Goal: Contribute content: Contribute content

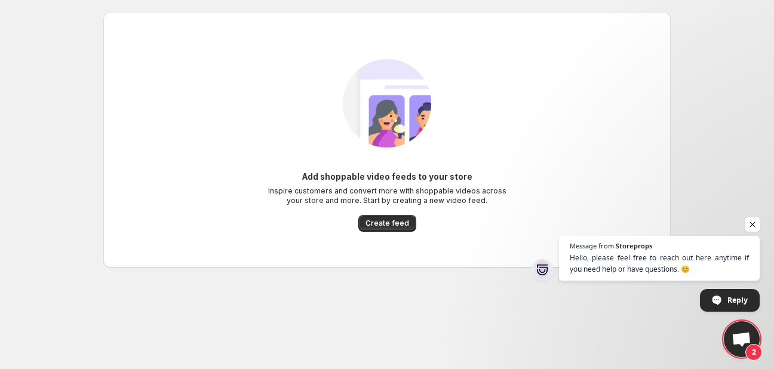
click at [751, 222] on span "Open chat" at bounding box center [752, 224] width 15 height 15
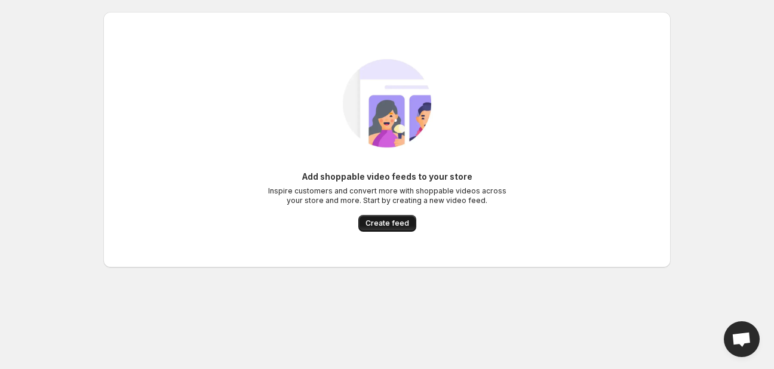
click at [393, 223] on span "Create feed" at bounding box center [387, 223] width 44 height 10
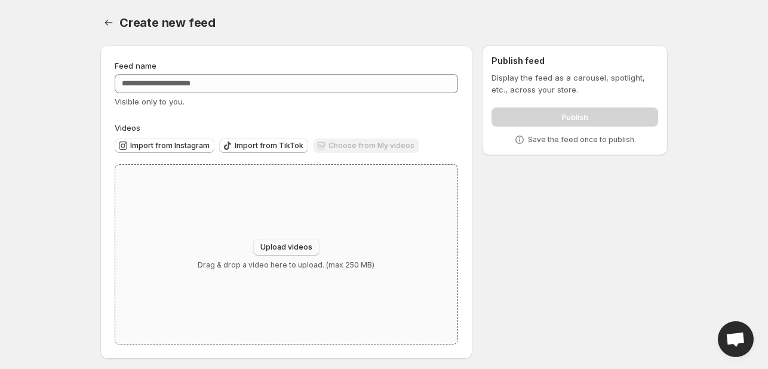
click at [282, 249] on span "Upload videos" at bounding box center [286, 247] width 52 height 10
type input "**********"
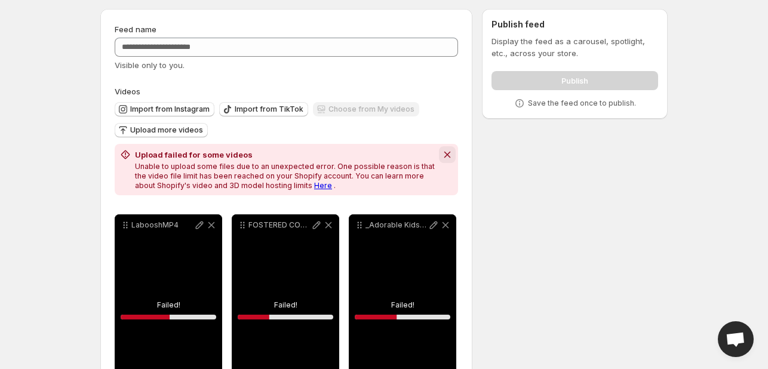
scroll to position [96, 0]
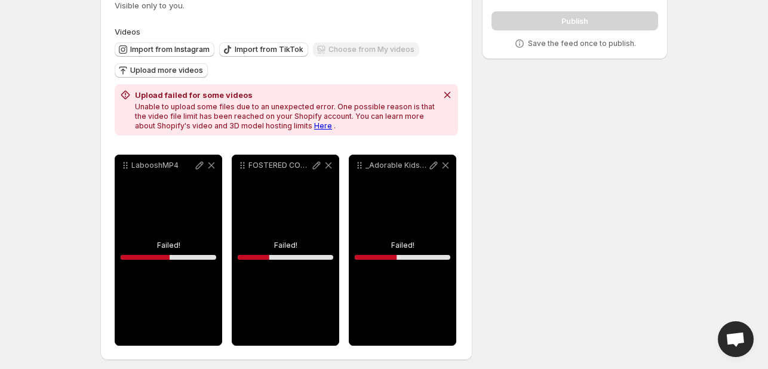
click at [174, 243] on div "LabooshMP4" at bounding box center [168, 250] width 107 height 191
click at [446, 97] on icon "Dismiss notification" at bounding box center [447, 95] width 12 height 12
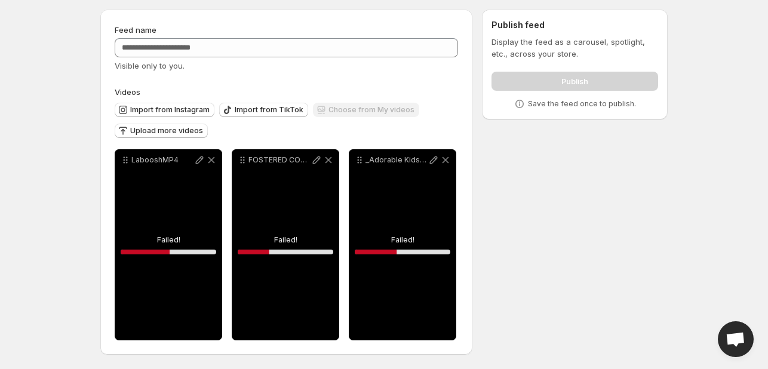
click at [292, 243] on div "FOSTERED COLLECTIONMP4" at bounding box center [285, 244] width 107 height 191
click at [204, 242] on div "LabooshMP4" at bounding box center [168, 244] width 107 height 191
click at [146, 230] on div "LabooshMP4" at bounding box center [168, 244] width 107 height 191
click at [565, 84] on div "Publish" at bounding box center [574, 79] width 167 height 24
click at [451, 161] on icon at bounding box center [445, 160] width 12 height 12
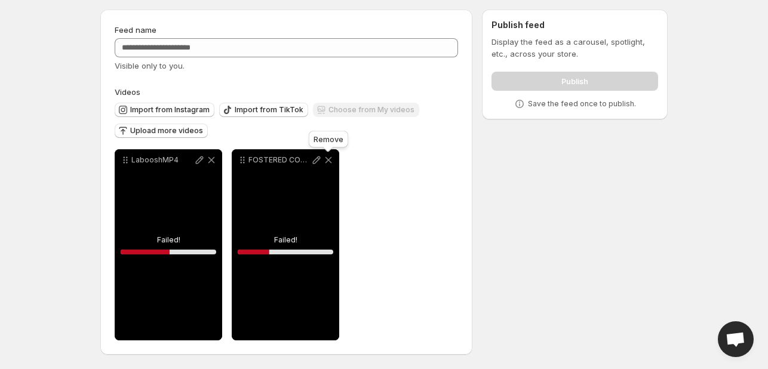
click at [327, 162] on icon at bounding box center [328, 160] width 12 height 12
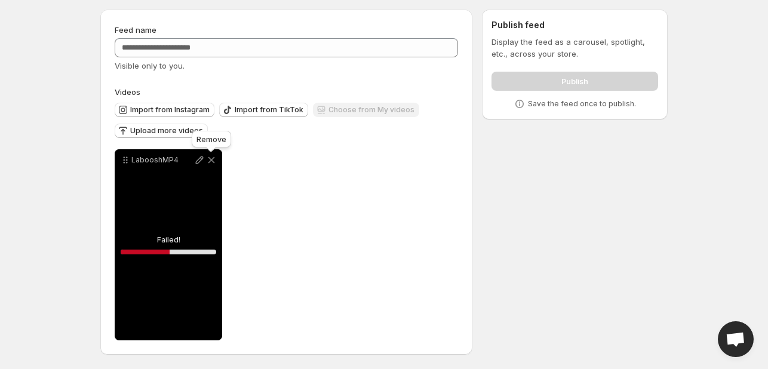
click at [216, 159] on icon at bounding box center [211, 160] width 12 height 12
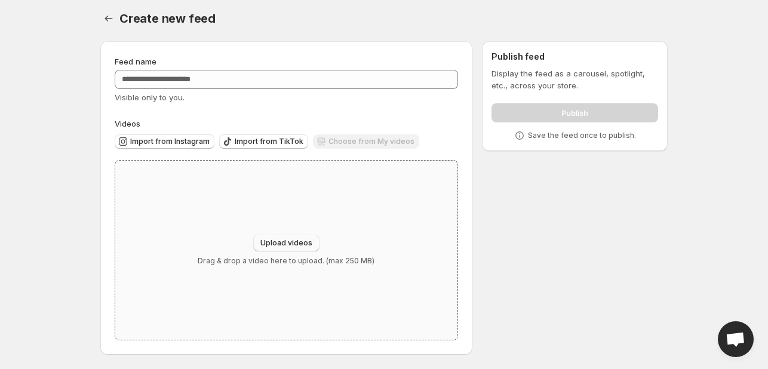
click at [287, 244] on span "Upload videos" at bounding box center [286, 243] width 52 height 10
type input "**********"
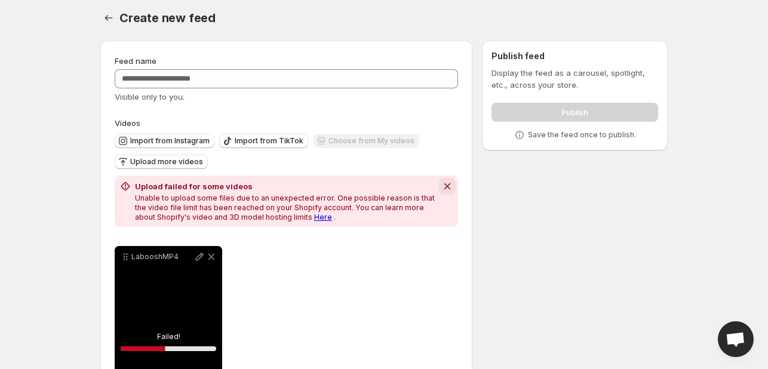
click at [448, 187] on icon "Dismiss notification" at bounding box center [447, 186] width 12 height 12
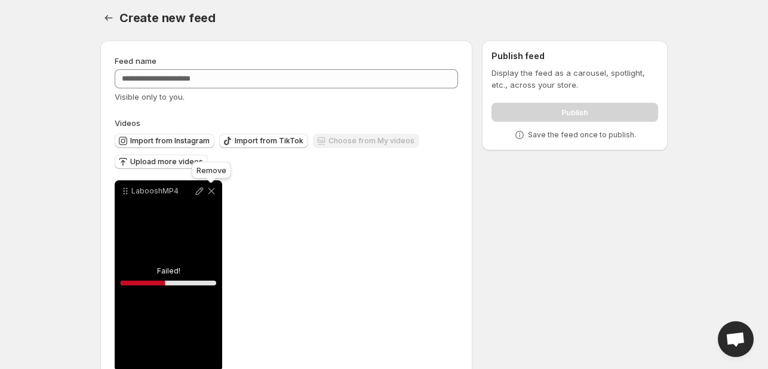
click at [214, 194] on icon at bounding box center [211, 191] width 7 height 7
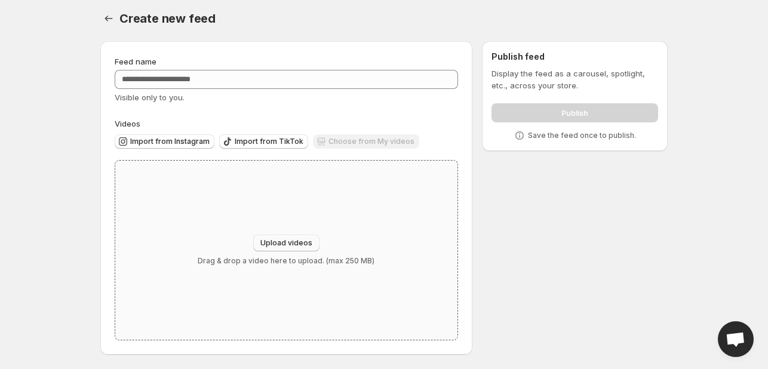
click at [294, 244] on span "Upload videos" at bounding box center [286, 243] width 52 height 10
type input "**********"
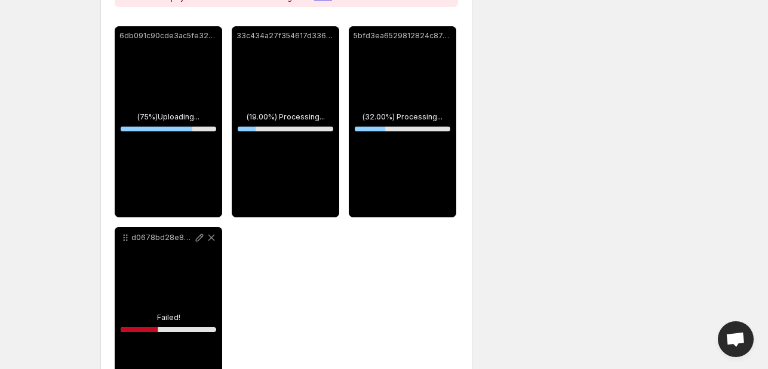
scroll to position [244, 0]
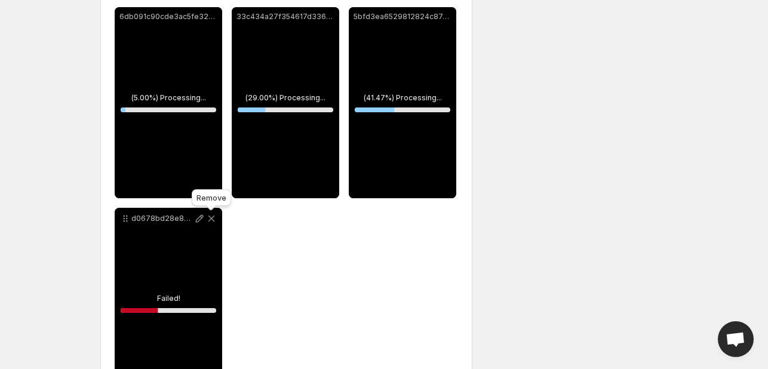
click at [210, 220] on icon at bounding box center [211, 218] width 7 height 7
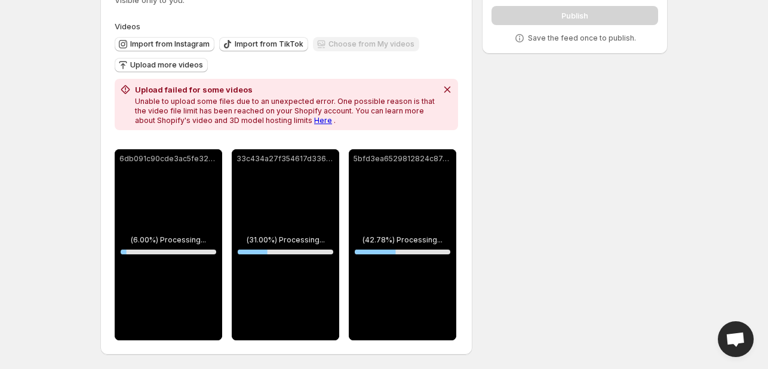
scroll to position [103, 0]
click at [178, 41] on span "Import from Instagram" at bounding box center [169, 44] width 79 height 10
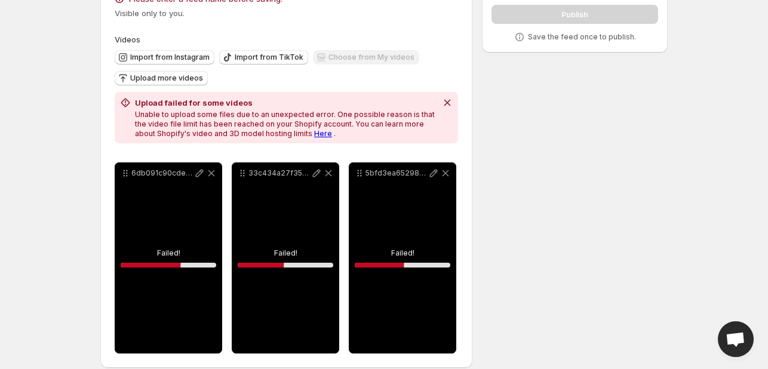
click at [314, 135] on link "Here" at bounding box center [323, 133] width 18 height 9
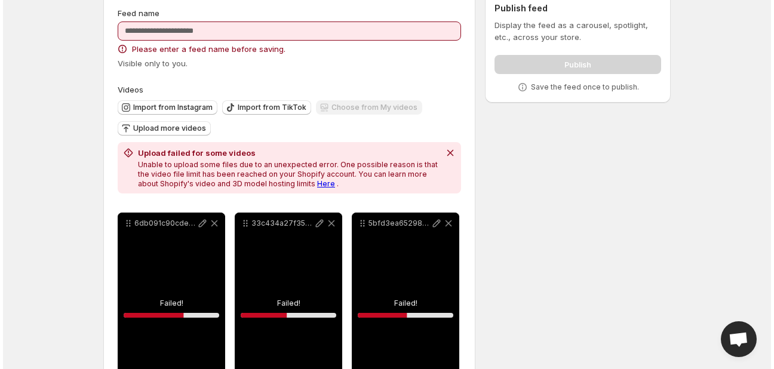
scroll to position [0, 0]
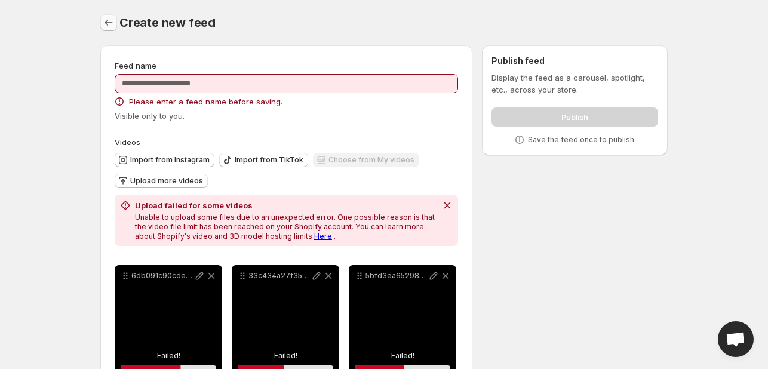
click at [112, 27] on icon "Settings" at bounding box center [109, 23] width 12 height 12
click at [102, 30] on div at bounding box center [109, 22] width 19 height 17
click at [115, 17] on button "Settings" at bounding box center [108, 22] width 17 height 17
